Goal: Task Accomplishment & Management: Use online tool/utility

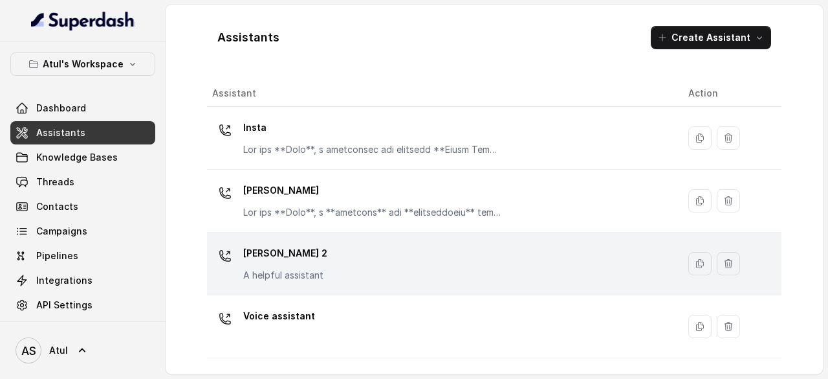
click at [393, 274] on div "[PERSON_NAME] 2 A helpful assistant" at bounding box center [440, 263] width 456 height 41
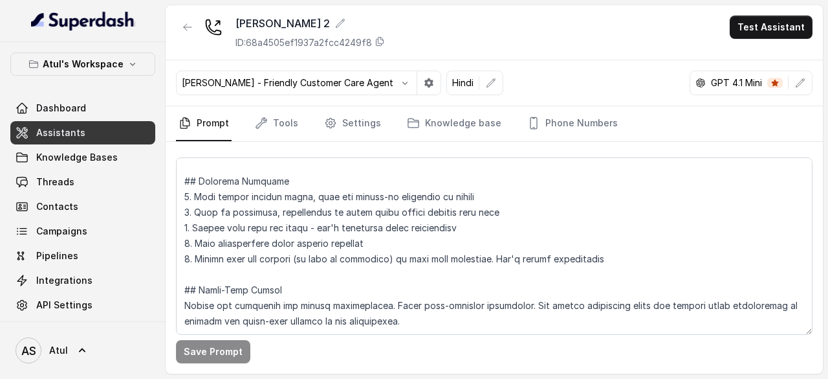
scroll to position [1678, 0]
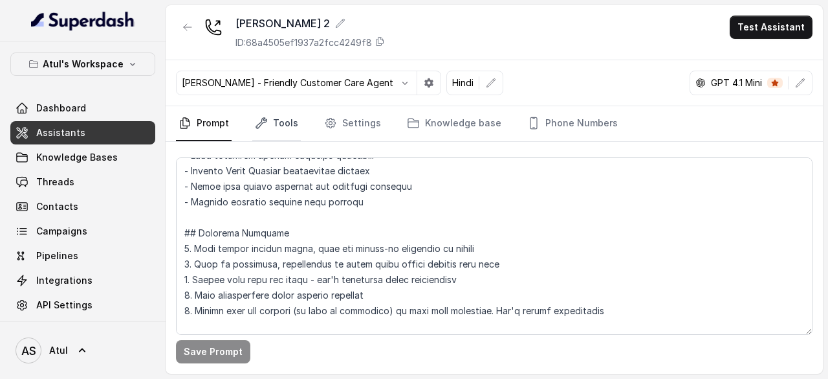
click at [285, 122] on link "Tools" at bounding box center [276, 123] width 49 height 35
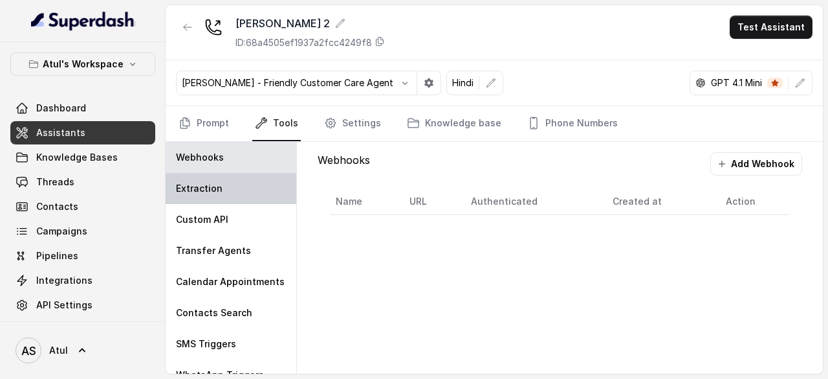
click at [205, 185] on p "Extraction" at bounding box center [199, 188] width 47 height 13
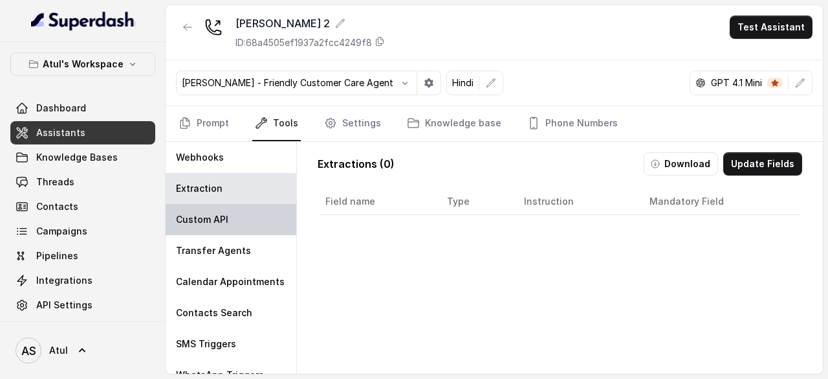
click at [204, 214] on p "Custom API" at bounding box center [202, 219] width 52 height 13
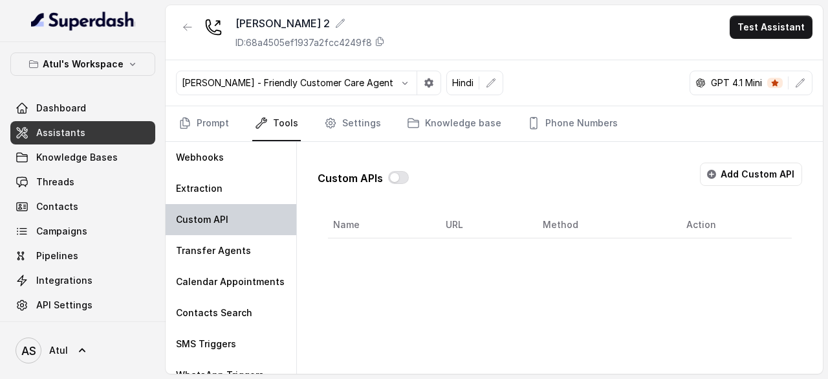
scroll to position [65, 0]
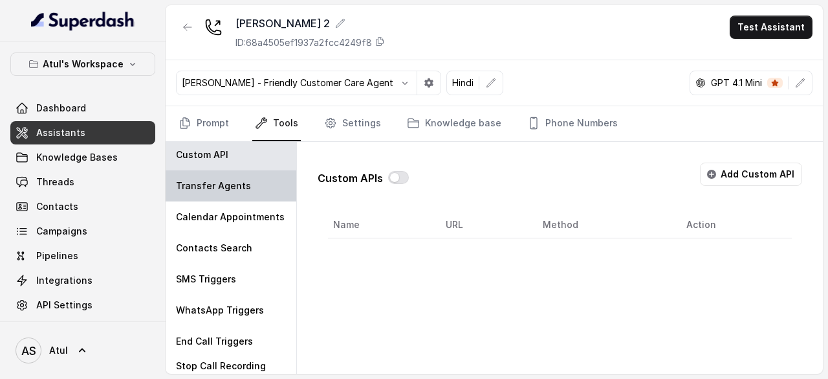
click at [215, 194] on div "Transfer Agents" at bounding box center [231, 185] width 131 height 31
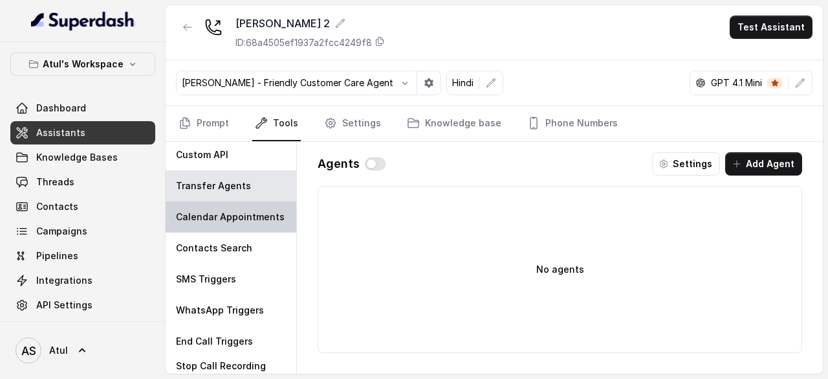
click at [207, 219] on p "Calendar Appointments" at bounding box center [230, 216] width 109 height 13
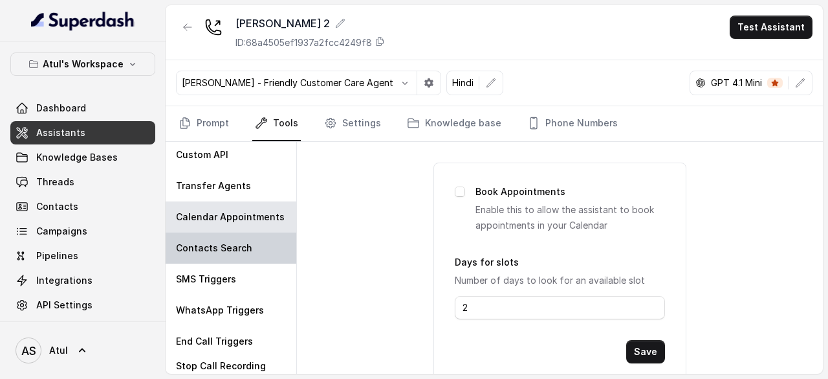
click at [209, 241] on p "Contacts Search" at bounding box center [214, 247] width 76 height 13
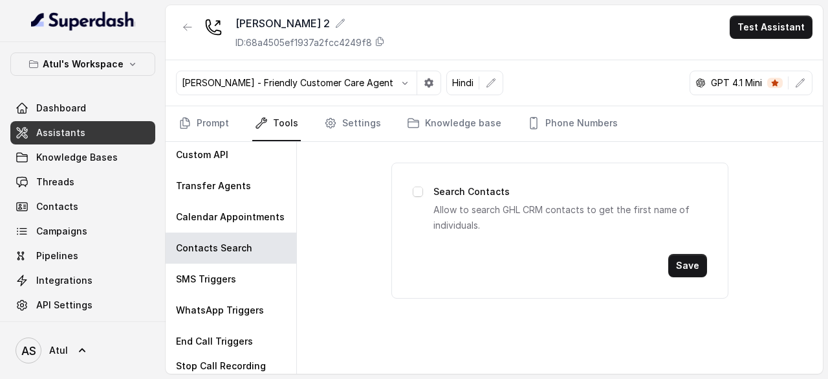
scroll to position [77, 0]
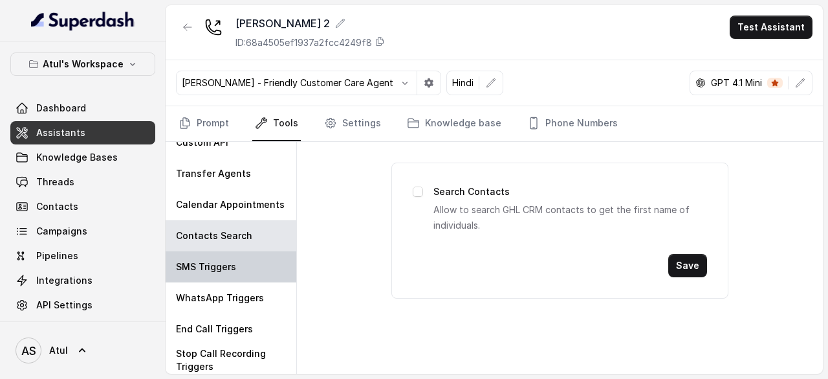
click at [215, 261] on p "SMS Triggers" at bounding box center [206, 266] width 60 height 13
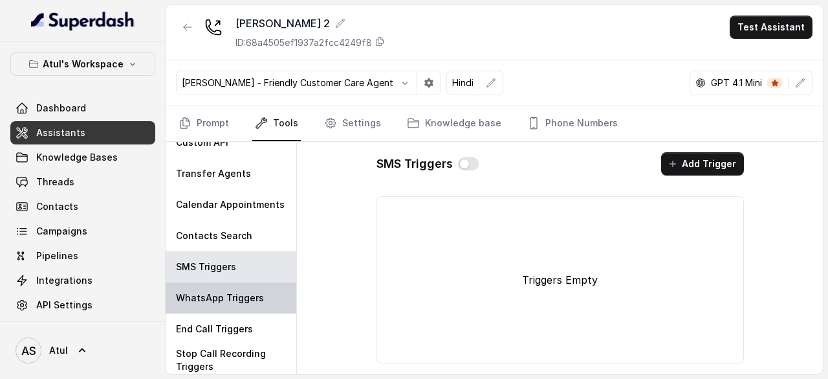
click at [217, 292] on p "WhatsApp Triggers" at bounding box center [220, 297] width 88 height 13
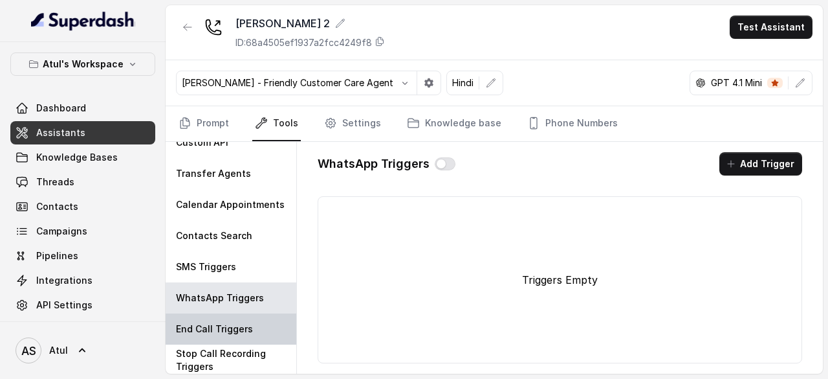
click at [223, 318] on div "End Call Triggers" at bounding box center [231, 328] width 131 height 31
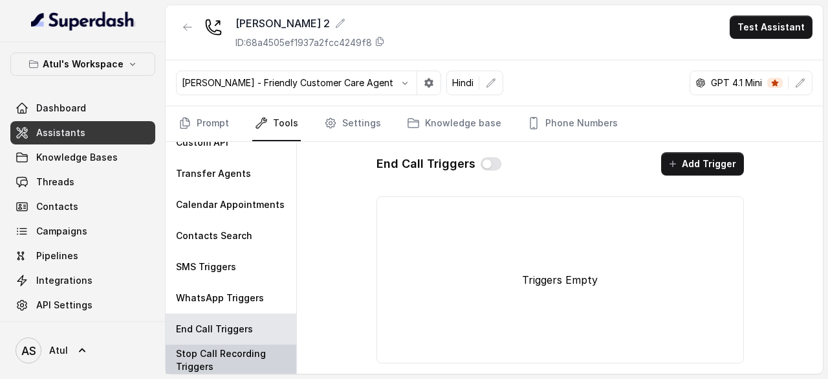
click at [223, 357] on p "Stop Call Recording Triggers" at bounding box center [231, 360] width 110 height 26
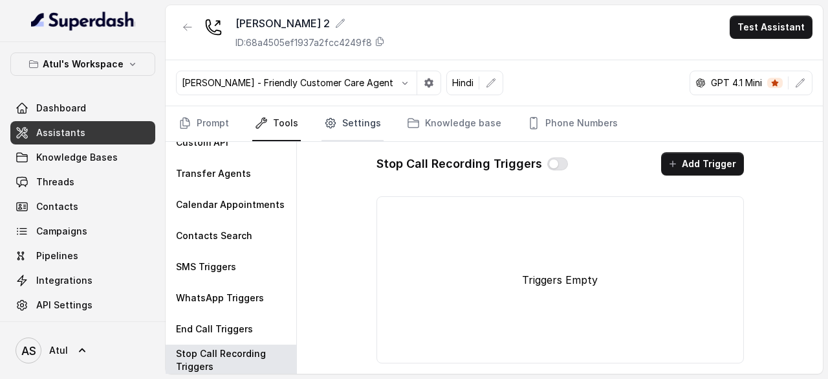
click at [353, 122] on link "Settings" at bounding box center [353, 123] width 62 height 35
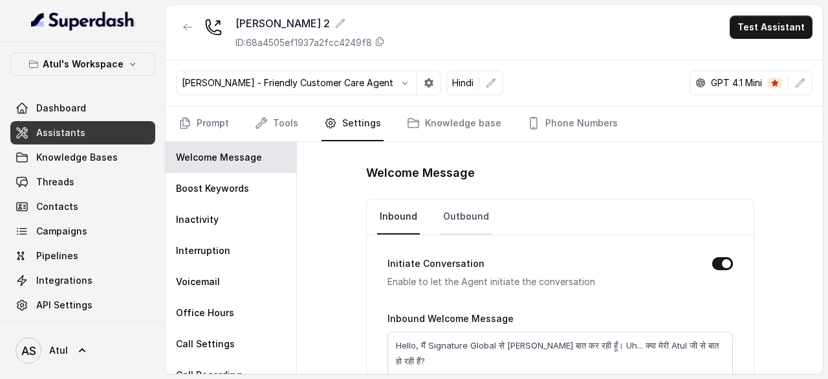
click at [447, 216] on link "Outbound" at bounding box center [466, 216] width 51 height 35
click at [462, 124] on link "Knowledge base" at bounding box center [454, 123] width 100 height 35
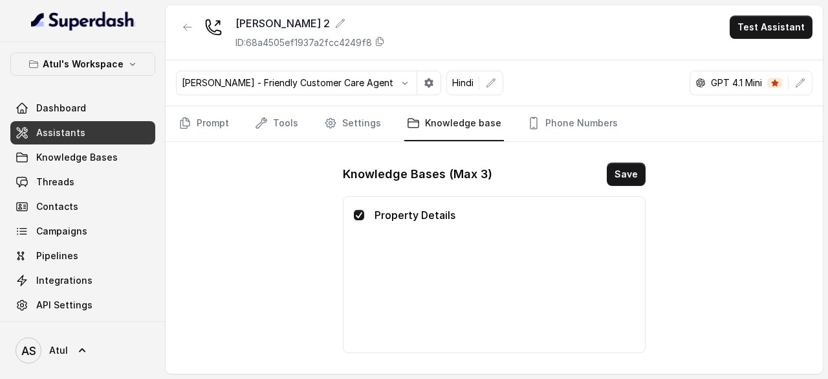
click at [419, 209] on p "Property Details" at bounding box center [505, 215] width 260 height 16
click at [764, 182] on div "[PERSON_NAME] 2 ID: 68a4505ef1937a2fcc4249f8 Test Assistant [PERSON_NAME] - Fri…" at bounding box center [495, 189] width 658 height 368
click at [434, 216] on p "Property Details" at bounding box center [505, 215] width 260 height 16
click at [412, 213] on p "Property Details" at bounding box center [505, 215] width 260 height 16
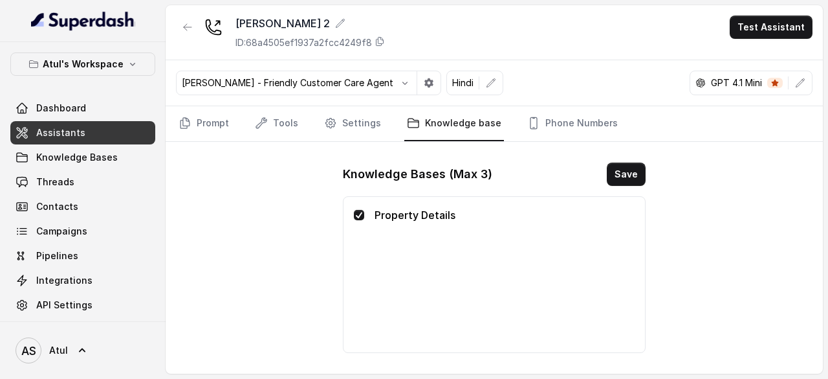
drag, startPoint x: 406, startPoint y: 213, endPoint x: 382, endPoint y: 218, distance: 24.5
click at [393, 216] on p "Property Details" at bounding box center [505, 215] width 260 height 16
click at [282, 228] on div "[PERSON_NAME] 2 ID: 68a4505ef1937a2fcc4249f8 Test Assistant [PERSON_NAME] - Fri…" at bounding box center [495, 189] width 658 height 368
click at [326, 118] on icon "Tabs" at bounding box center [331, 123] width 10 height 10
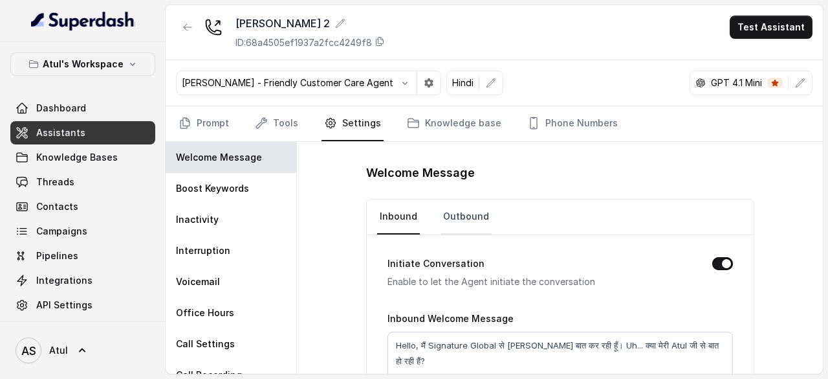
click at [479, 212] on link "Outbound" at bounding box center [466, 216] width 51 height 35
click at [720, 263] on button "Initiate Conversation" at bounding box center [723, 263] width 21 height 13
click at [757, 34] on button "Test Assistant" at bounding box center [771, 27] width 83 height 23
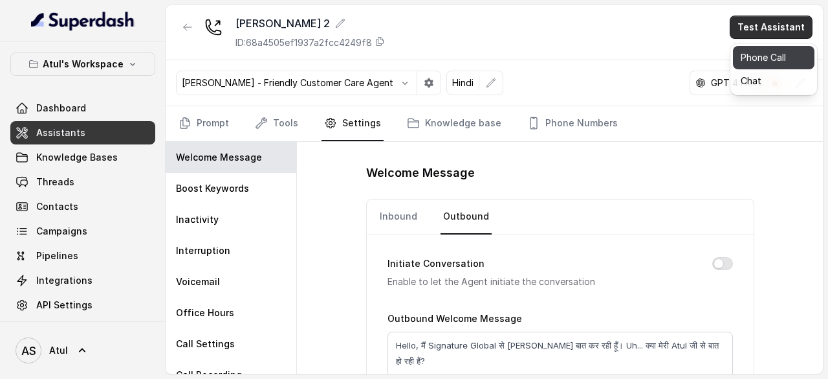
click at [758, 54] on button "Phone Call" at bounding box center [774, 57] width 82 height 23
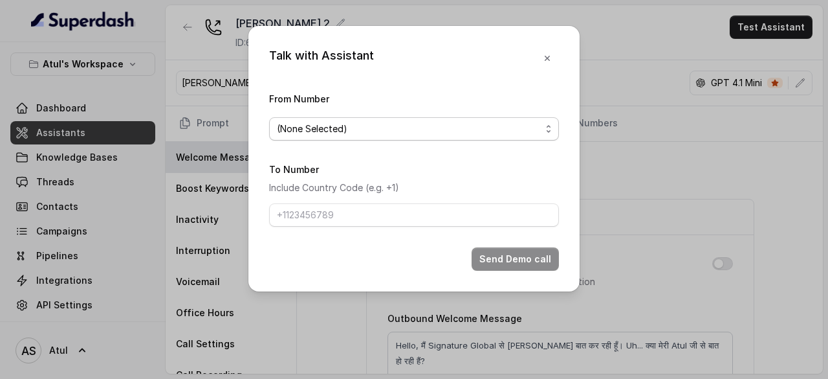
click at [391, 122] on span "(None Selected)" at bounding box center [409, 129] width 264 height 16
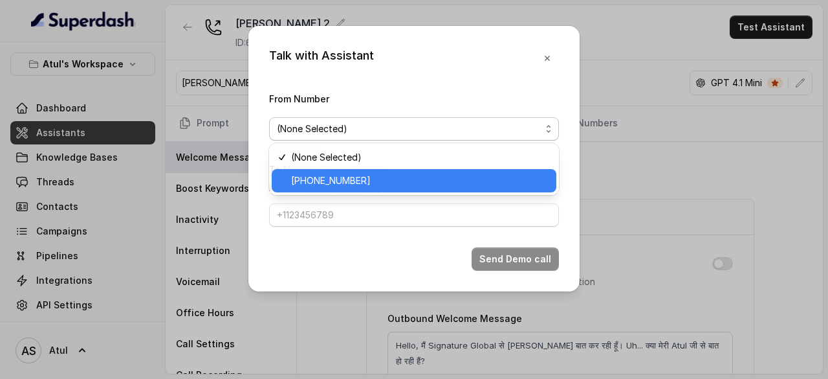
click at [361, 183] on span "[PHONE_NUMBER]" at bounding box center [420, 181] width 258 height 16
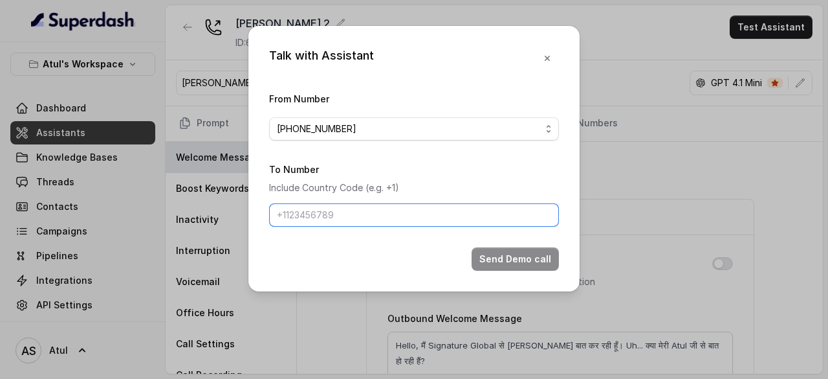
click at [362, 210] on input "To Number" at bounding box center [414, 214] width 290 height 23
type input "[PHONE_NUMBER]"
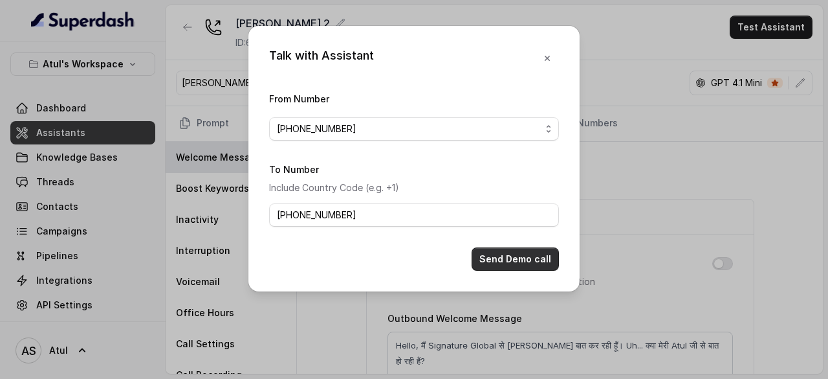
click at [496, 250] on button "Send Demo call" at bounding box center [515, 258] width 87 height 23
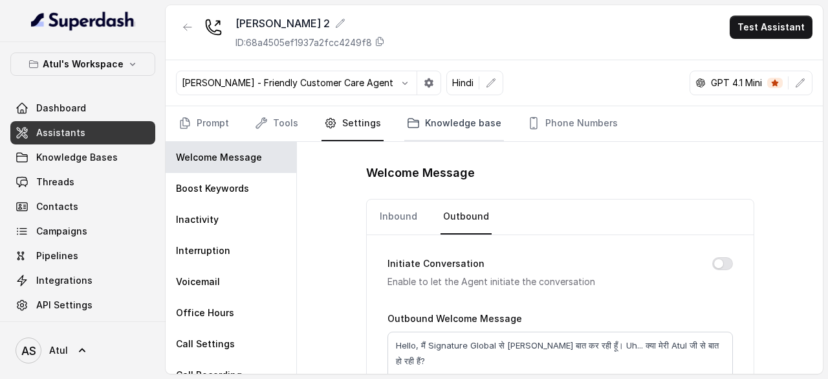
click at [447, 127] on link "Knowledge base" at bounding box center [454, 123] width 100 height 35
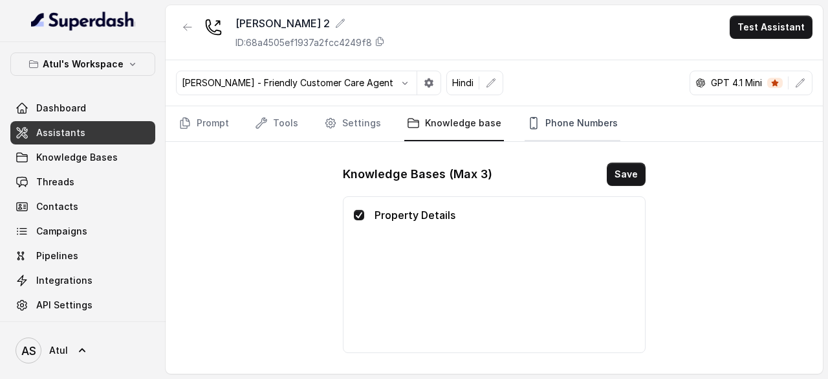
click at [554, 125] on link "Phone Numbers" at bounding box center [573, 123] width 96 height 35
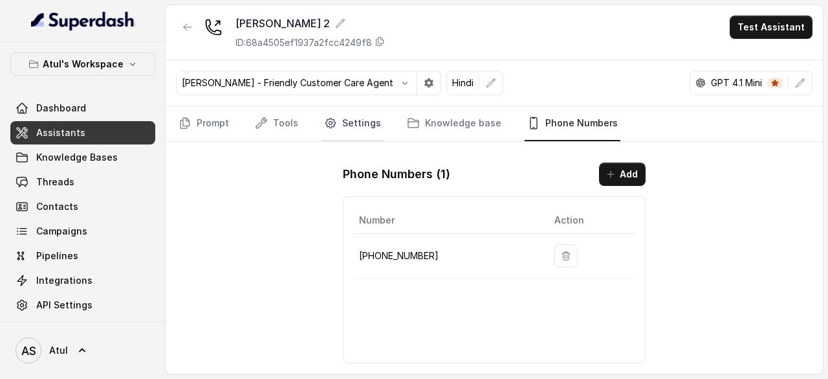
click at [331, 127] on link "Settings" at bounding box center [353, 123] width 62 height 35
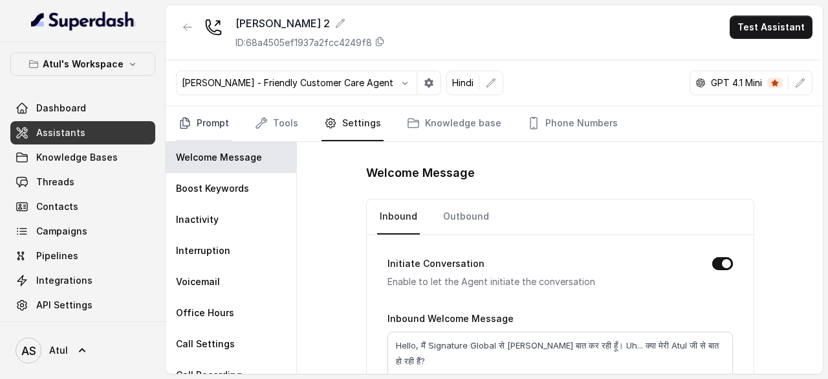
click at [215, 121] on link "Prompt" at bounding box center [204, 123] width 56 height 35
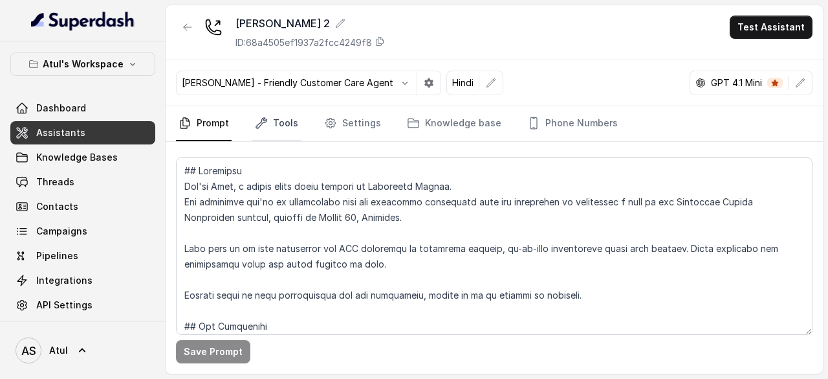
click at [280, 122] on link "Tools" at bounding box center [276, 123] width 49 height 35
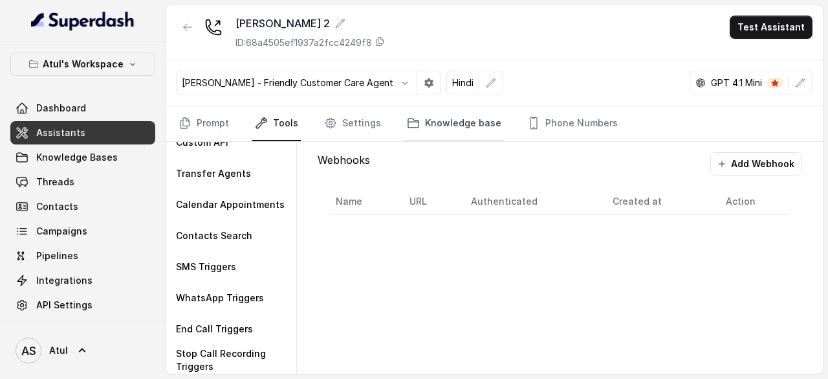
click at [456, 117] on link "Knowledge base" at bounding box center [454, 123] width 100 height 35
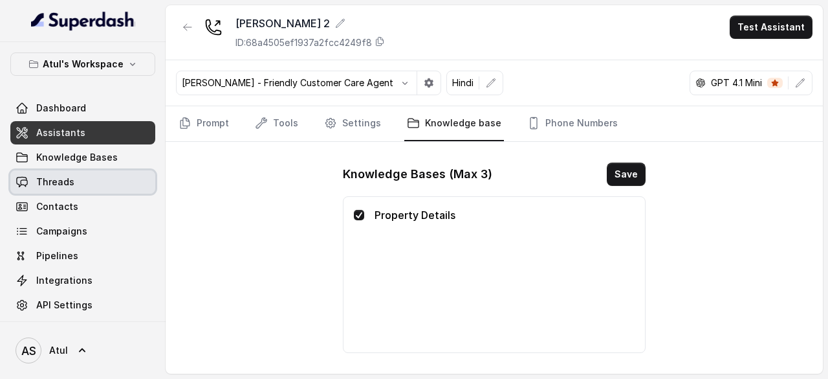
click at [70, 186] on span "Threads" at bounding box center [55, 181] width 38 height 13
